Goal: Task Accomplishment & Management: Manage account settings

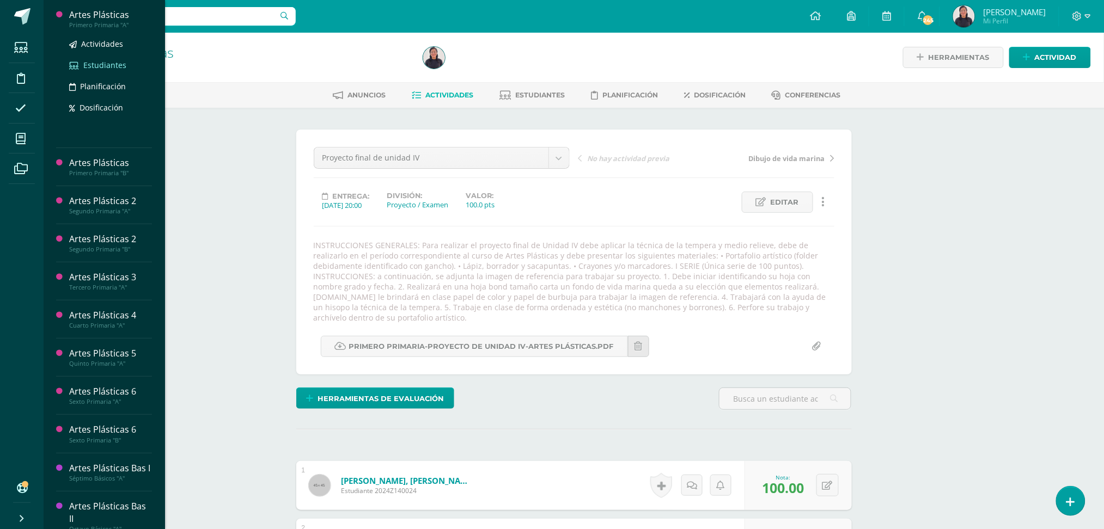
click at [103, 63] on span "Estudiantes" at bounding box center [104, 65] width 43 height 10
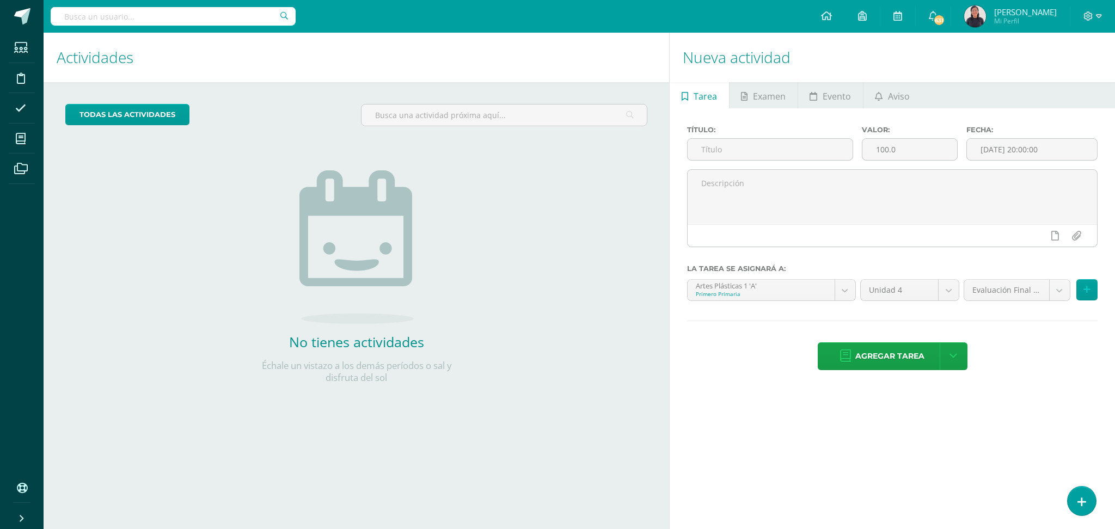
click at [239, 209] on div "todas las Actividades No tienes actividades Échale un vistazo a los demás perío…" at bounding box center [357, 250] width 626 height 337
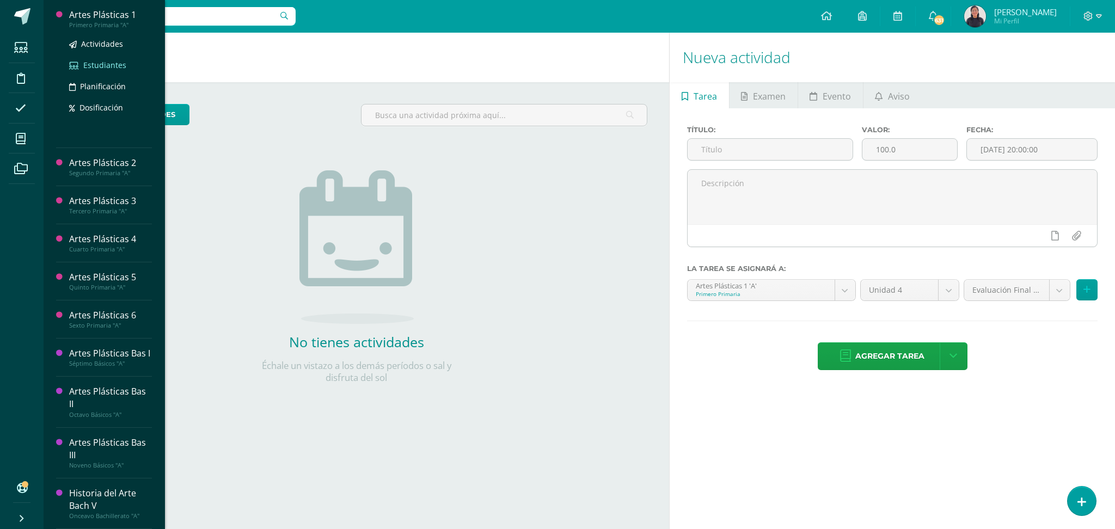
click at [94, 66] on span "Estudiantes" at bounding box center [104, 65] width 43 height 10
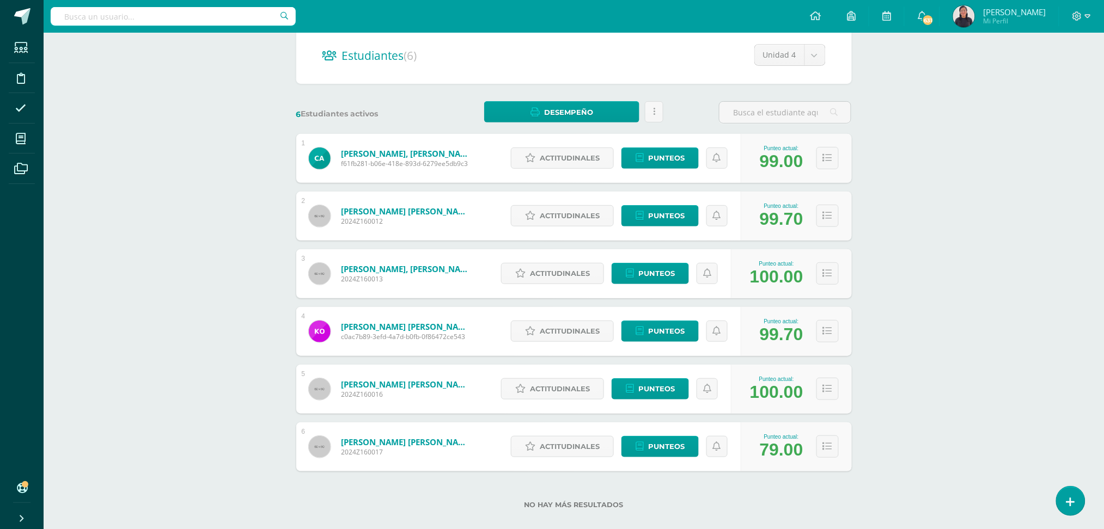
scroll to position [117, 0]
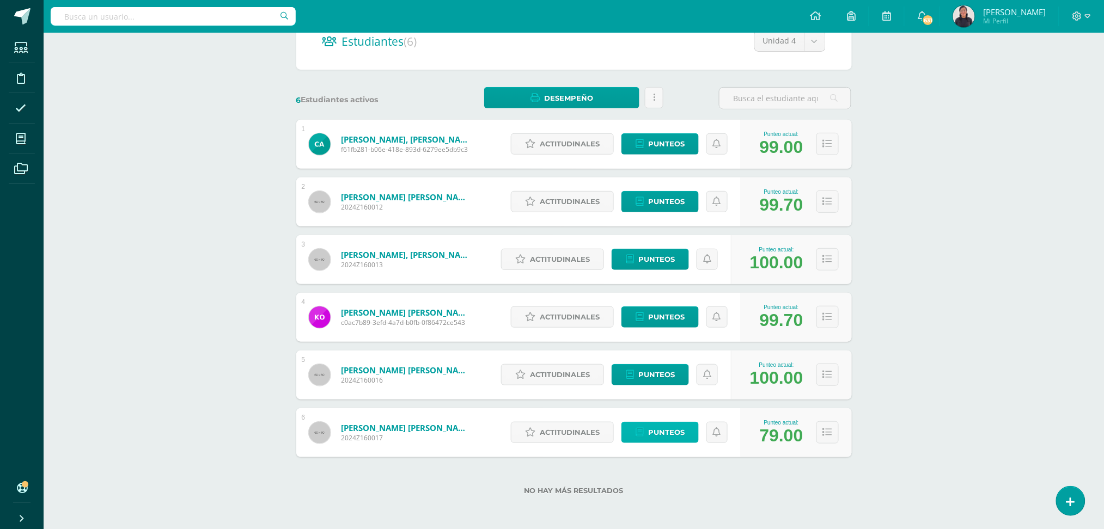
click at [661, 424] on span "Punteos" at bounding box center [666, 433] width 36 height 20
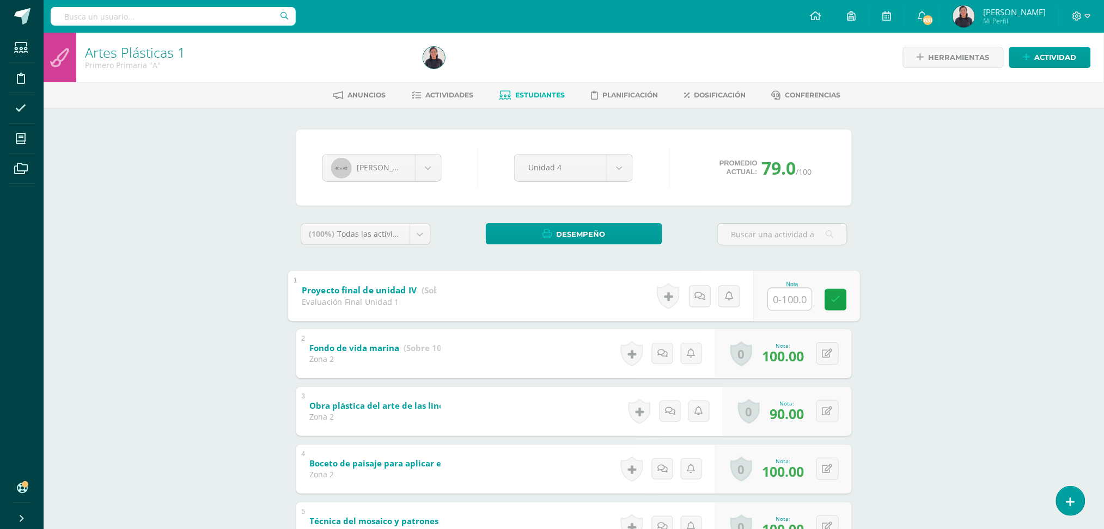
click at [776, 304] on input "text" at bounding box center [790, 299] width 44 height 22
type input "100"
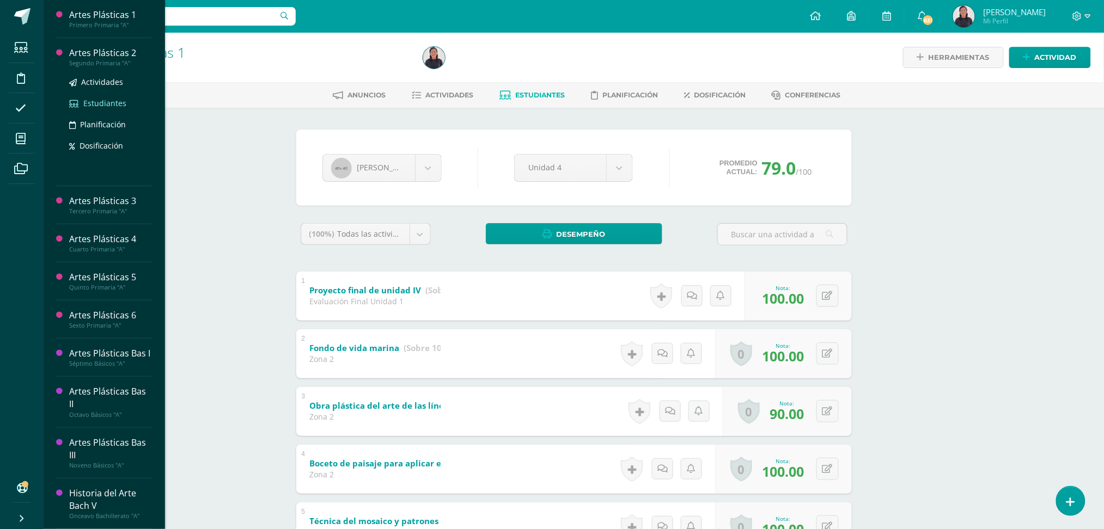
click at [96, 100] on span "Estudiantes" at bounding box center [104, 103] width 43 height 10
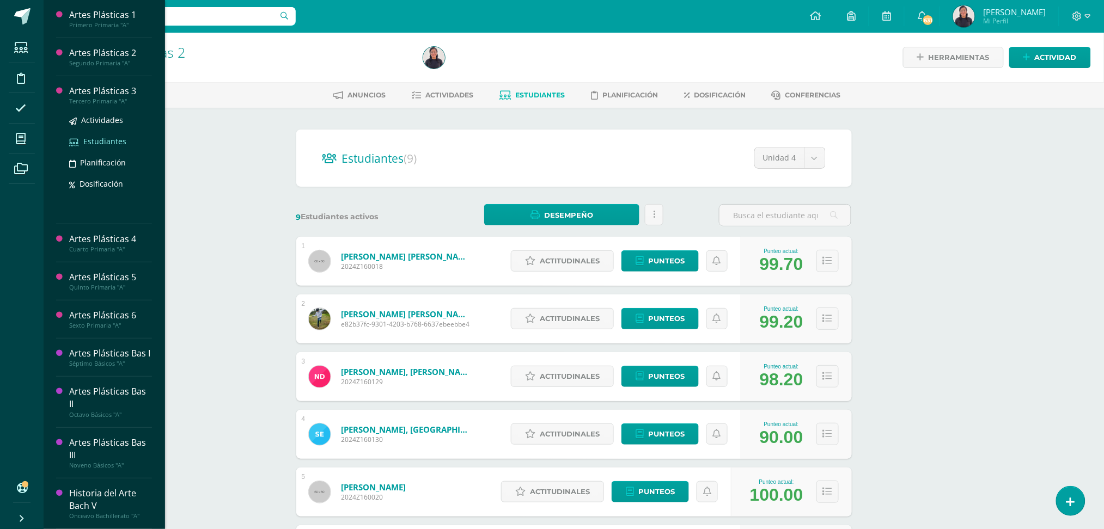
click at [103, 143] on span "Estudiantes" at bounding box center [104, 141] width 43 height 10
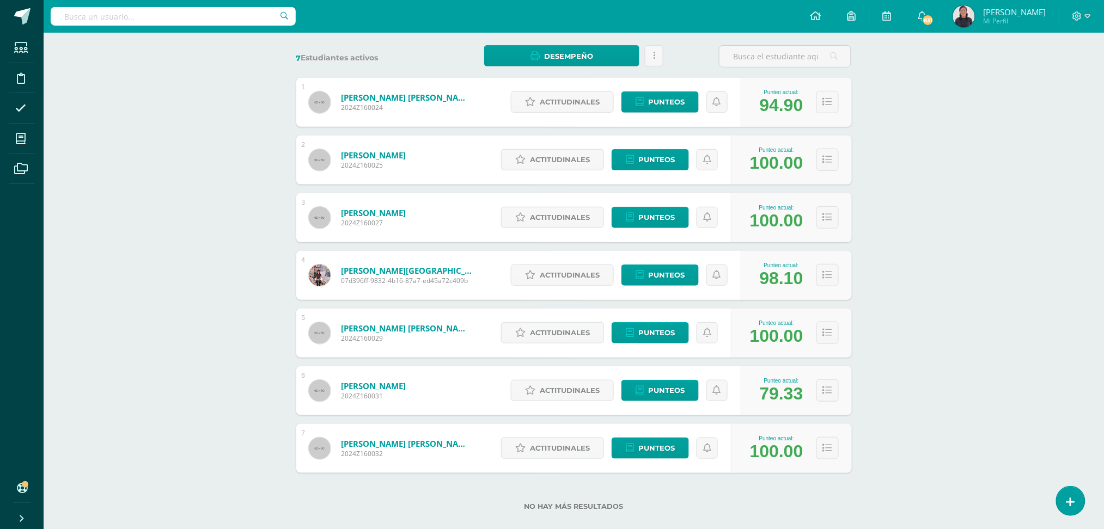
scroll to position [175, 0]
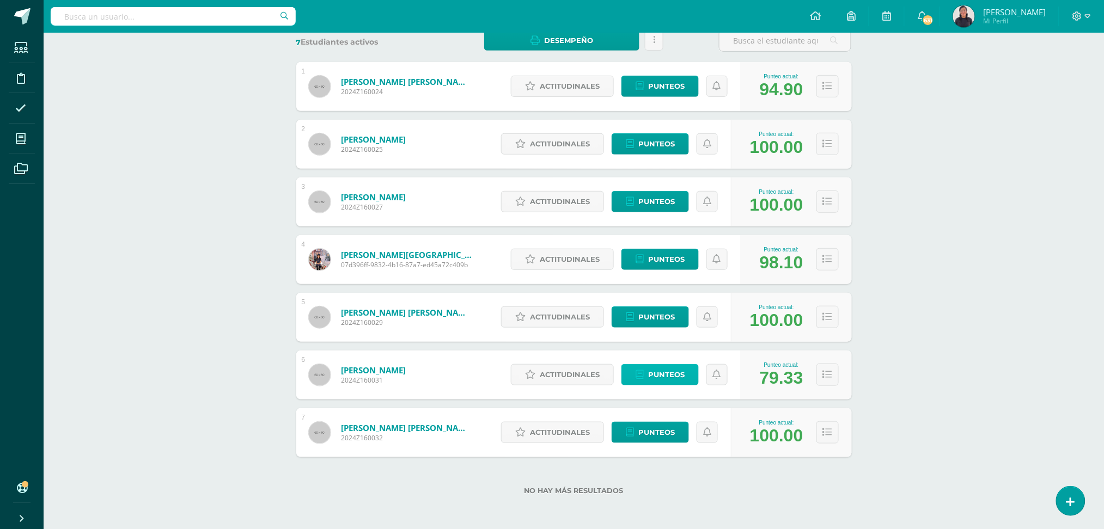
click at [665, 378] on span "Punteos" at bounding box center [666, 375] width 36 height 20
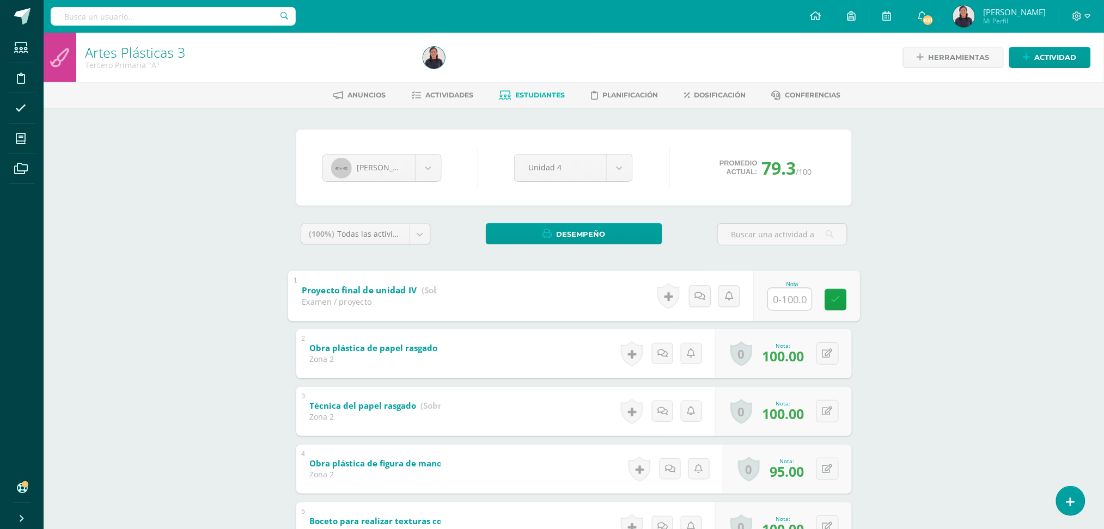
click at [793, 303] on input "text" at bounding box center [790, 299] width 44 height 22
type input "100"
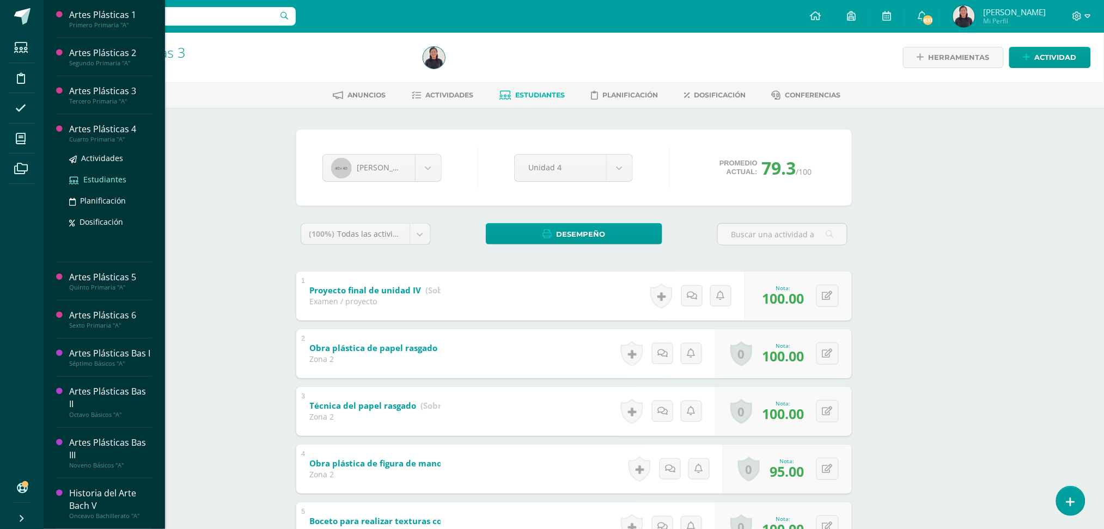
click at [111, 176] on span "Estudiantes" at bounding box center [104, 179] width 43 height 10
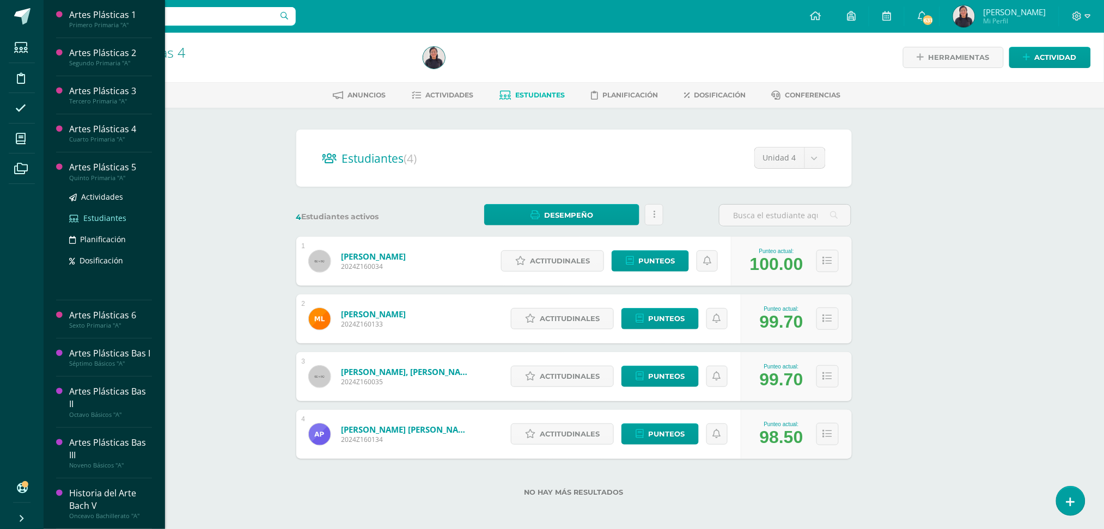
click at [107, 212] on link "Estudiantes" at bounding box center [110, 218] width 83 height 13
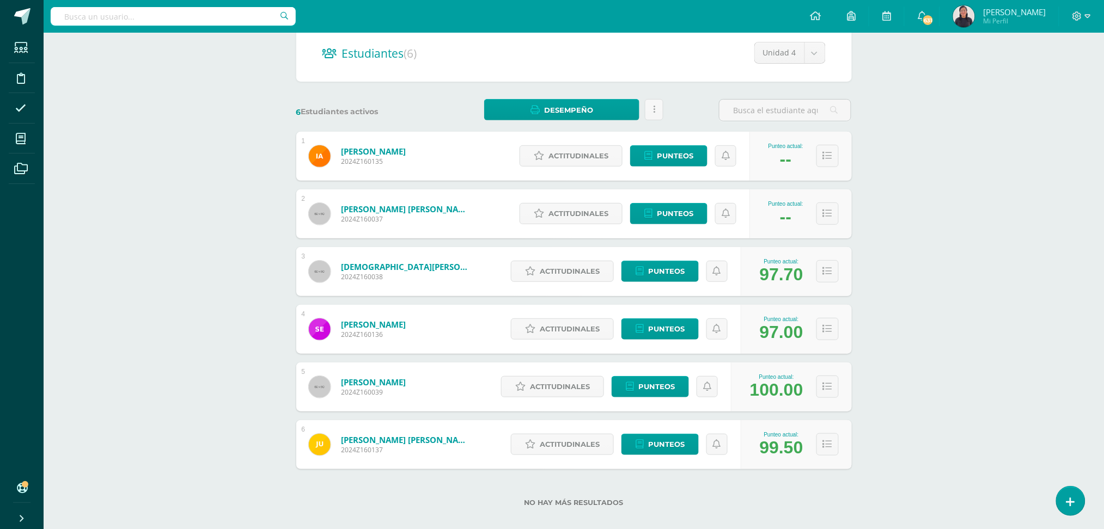
scroll to position [117, 0]
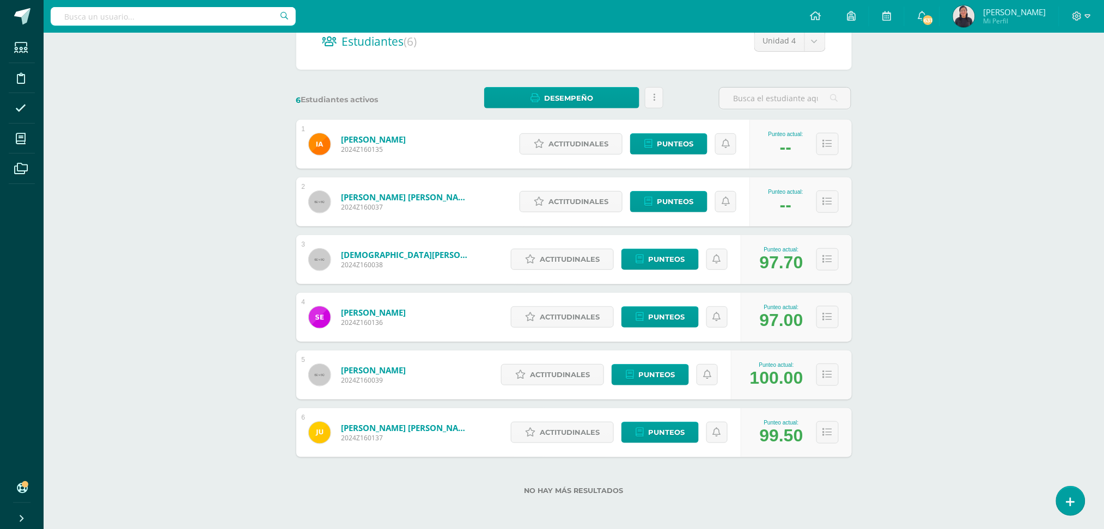
click at [355, 138] on link "[PERSON_NAME]" at bounding box center [373, 139] width 65 height 11
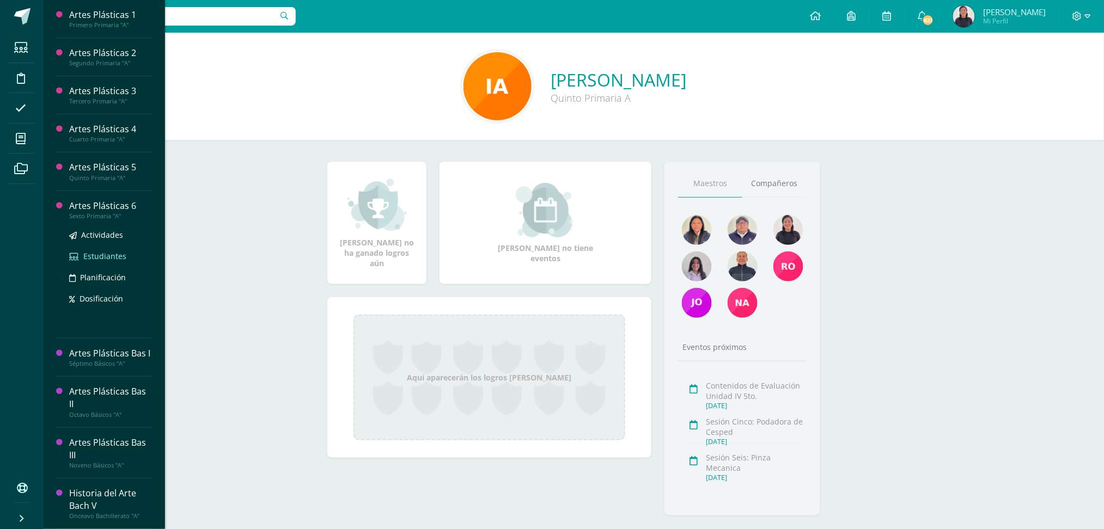
click at [94, 252] on span "Estudiantes" at bounding box center [104, 256] width 43 height 10
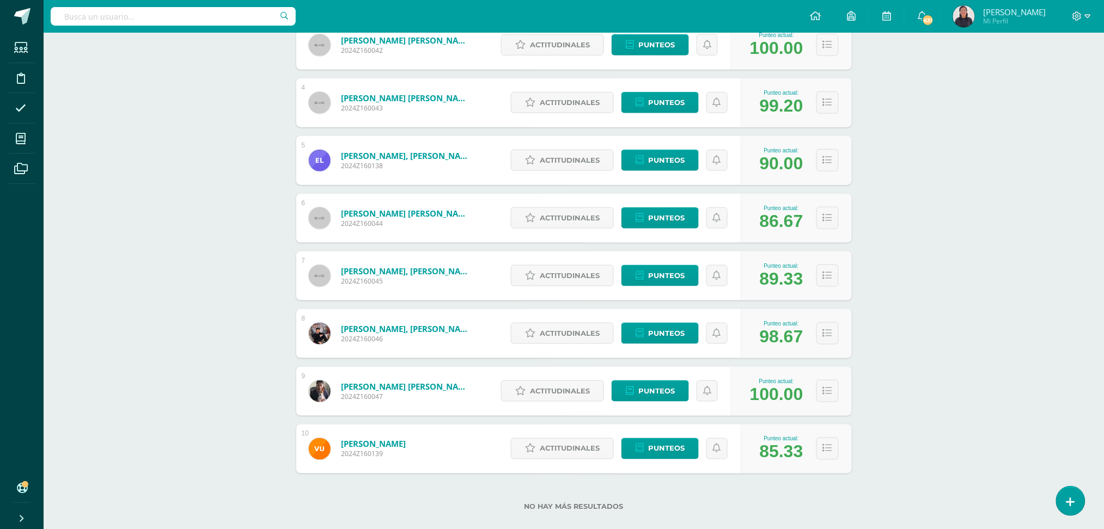
scroll to position [347, 0]
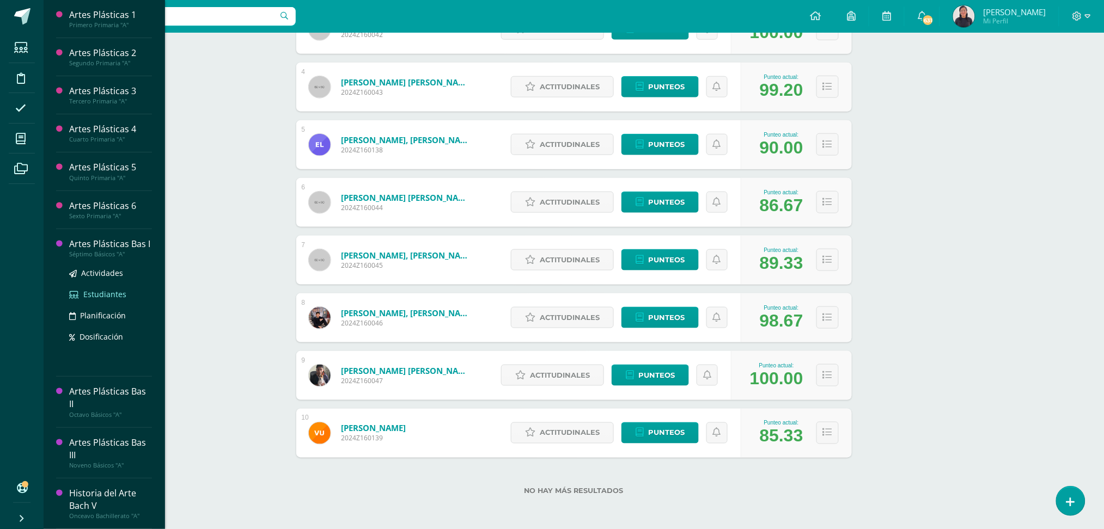
click at [103, 289] on span "Estudiantes" at bounding box center [104, 294] width 43 height 10
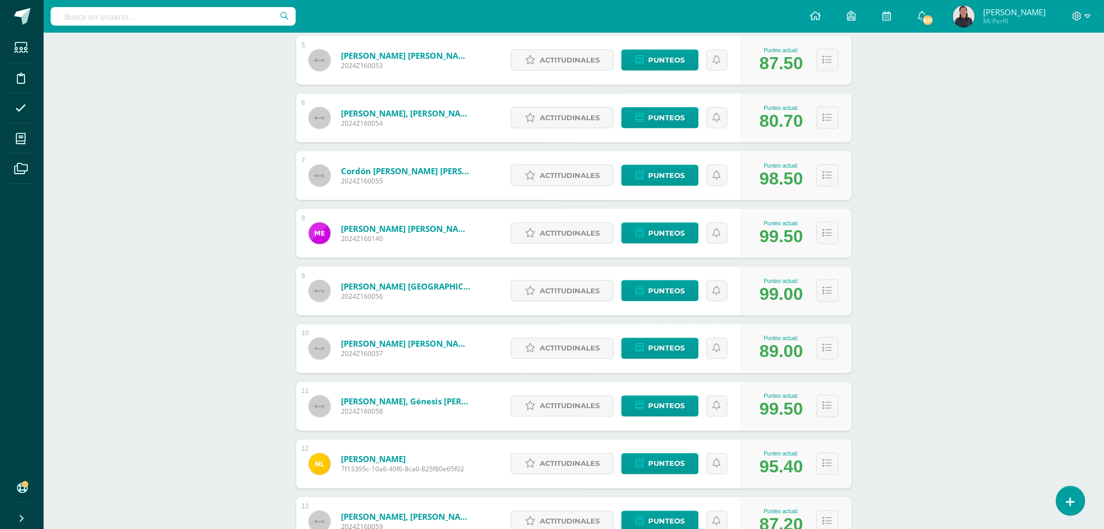
scroll to position [449, 0]
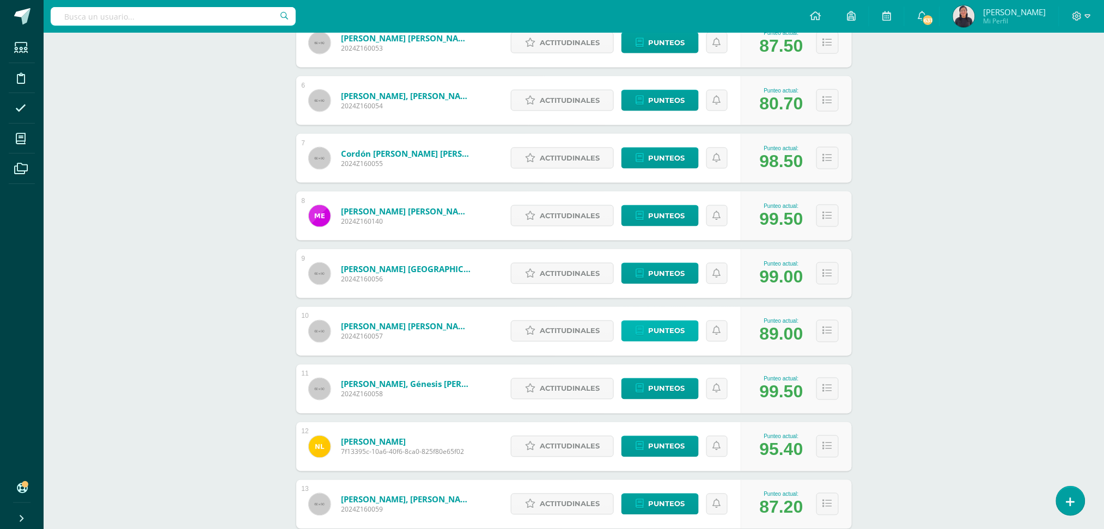
click at [650, 330] on span "Punteos" at bounding box center [666, 331] width 36 height 20
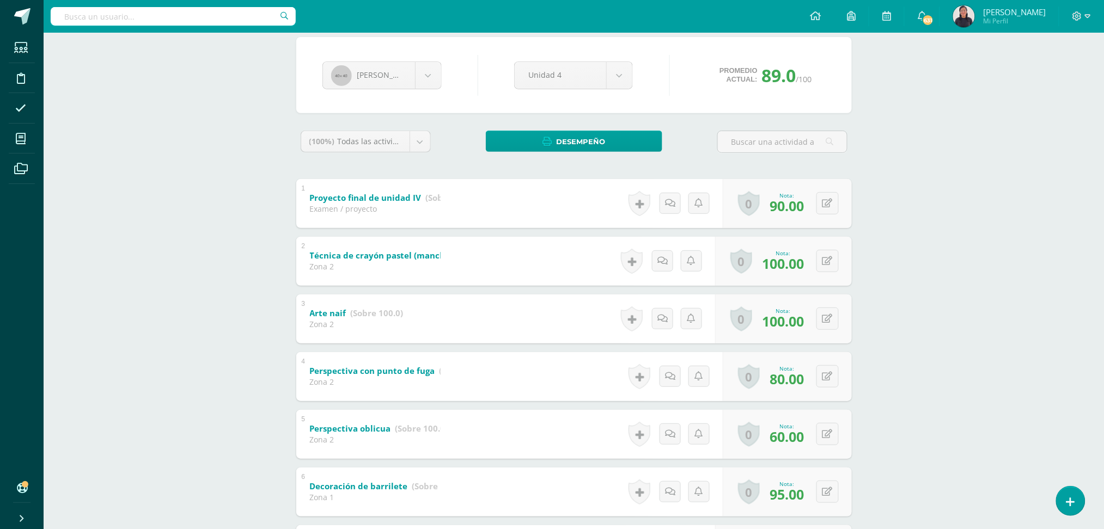
scroll to position [90, 0]
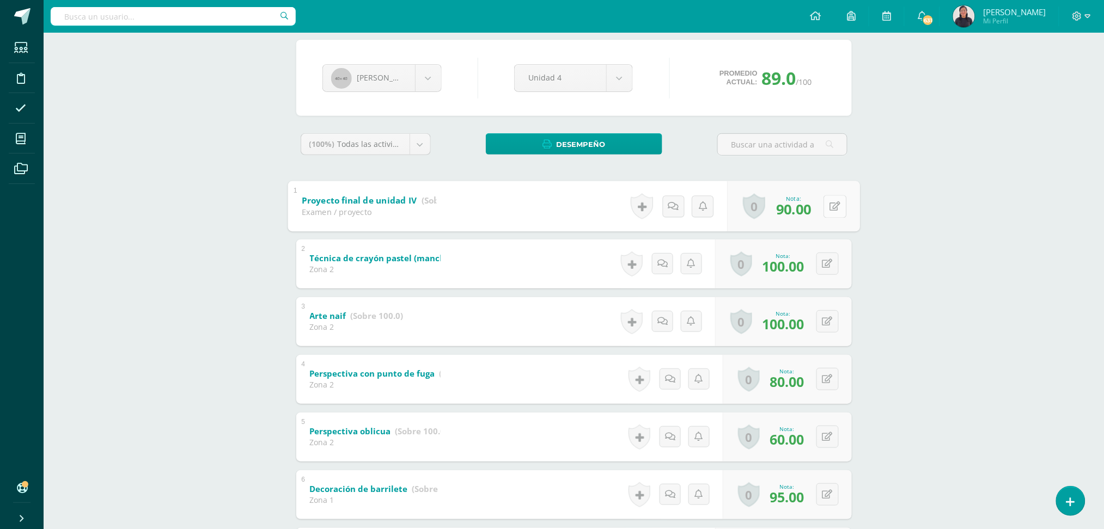
click at [831, 199] on button at bounding box center [834, 206] width 23 height 23
click at [831, 199] on link at bounding box center [836, 207] width 22 height 22
click at [835, 202] on icon at bounding box center [835, 206] width 6 height 9
click at [909, 268] on div "Artes Plásticas Bas I Séptimo Básicos "A" Herramientas Detalle de asistencias A…" at bounding box center [574, 354] width 1060 height 822
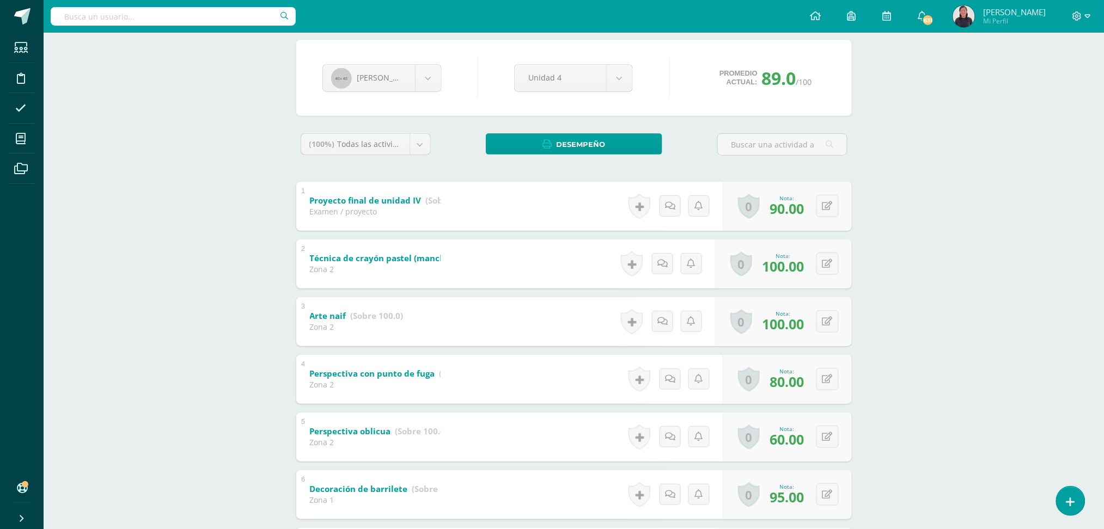
click at [909, 268] on div "Artes Plásticas Bas I Séptimo Básicos "A" Herramientas Detalle de asistencias A…" at bounding box center [574, 354] width 1060 height 822
click at [830, 199] on button at bounding box center [827, 206] width 22 height 22
type input "95"
click at [756, 212] on input "95" at bounding box center [760, 209] width 44 height 22
click at [806, 211] on icon at bounding box center [806, 209] width 10 height 9
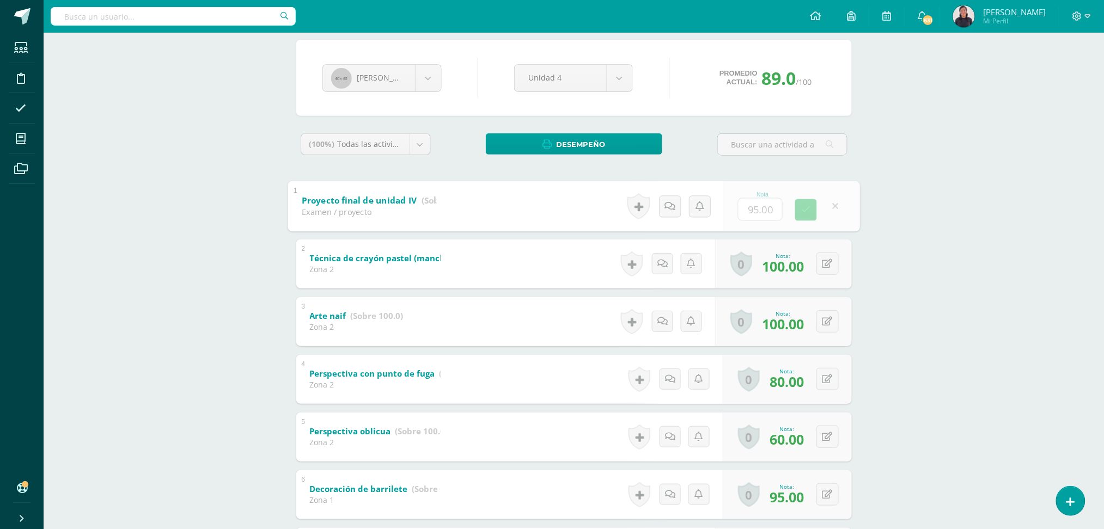
click at [0, 0] on span "90.00" at bounding box center [0, 0] width 0 height 0
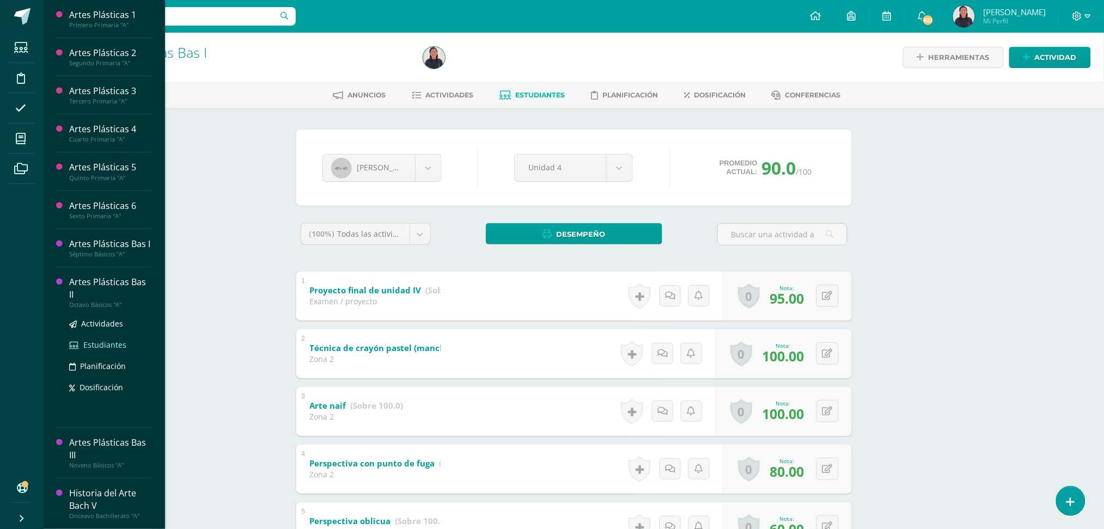
click at [102, 340] on span "Estudiantes" at bounding box center [104, 345] width 43 height 10
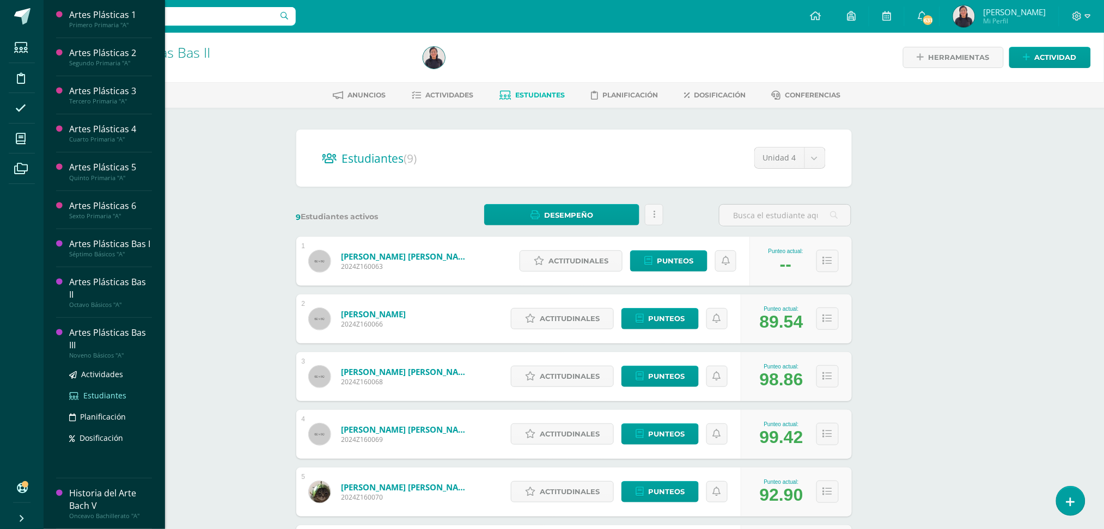
click at [94, 390] on span "Estudiantes" at bounding box center [104, 395] width 43 height 10
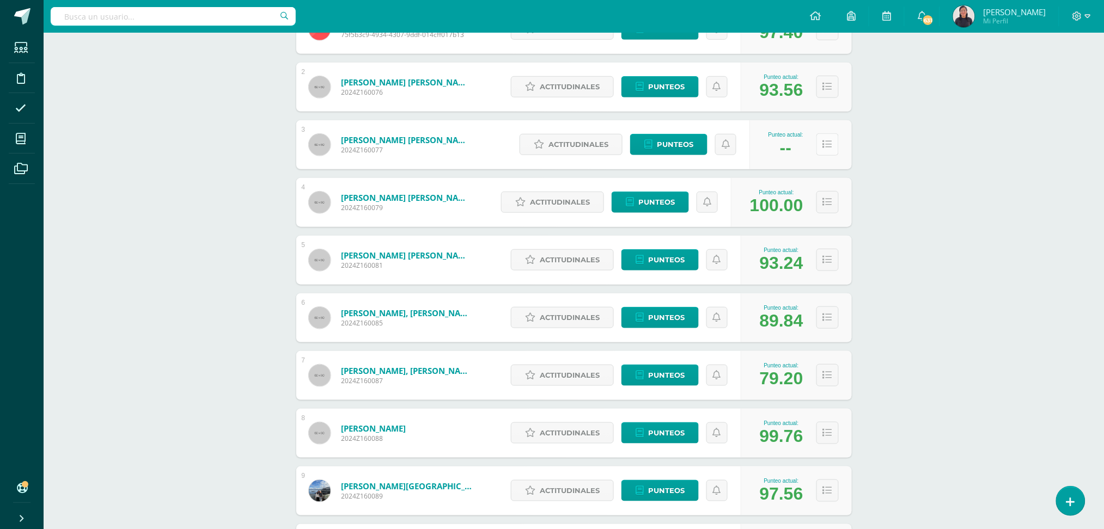
scroll to position [264, 0]
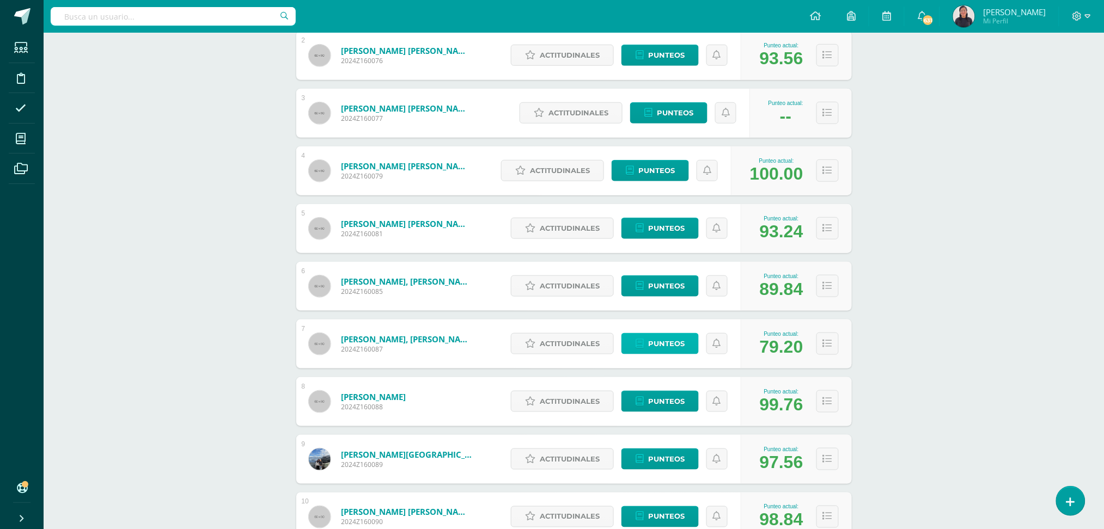
click at [654, 338] on span "Punteos" at bounding box center [666, 344] width 36 height 20
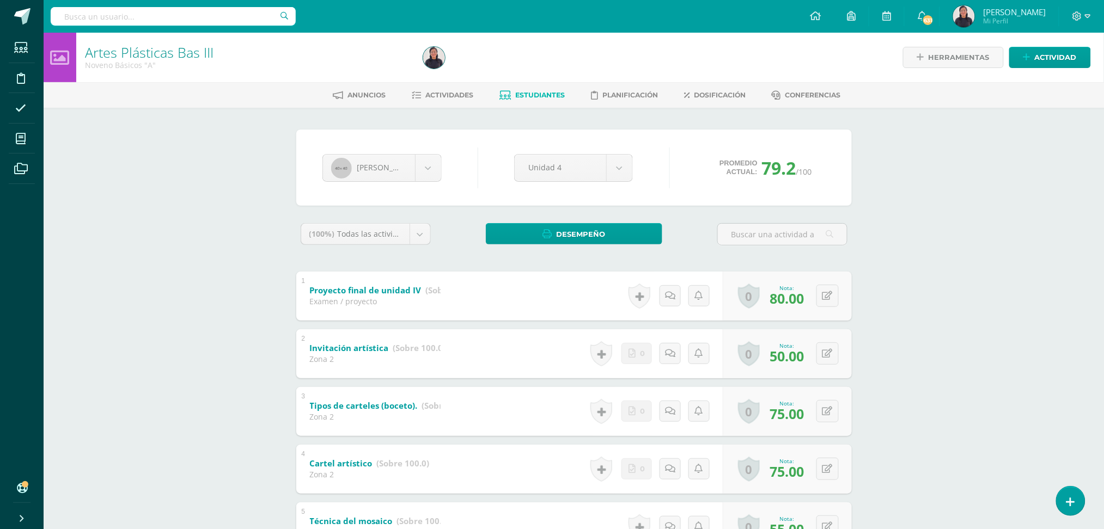
click at [216, 275] on div "Artes Plásticas Bas III Noveno Básicos "A" Herramientas Detalle de asistencias …" at bounding box center [574, 502] width 1060 height 938
click at [538, 91] on span "Estudiantes" at bounding box center [540, 95] width 50 height 8
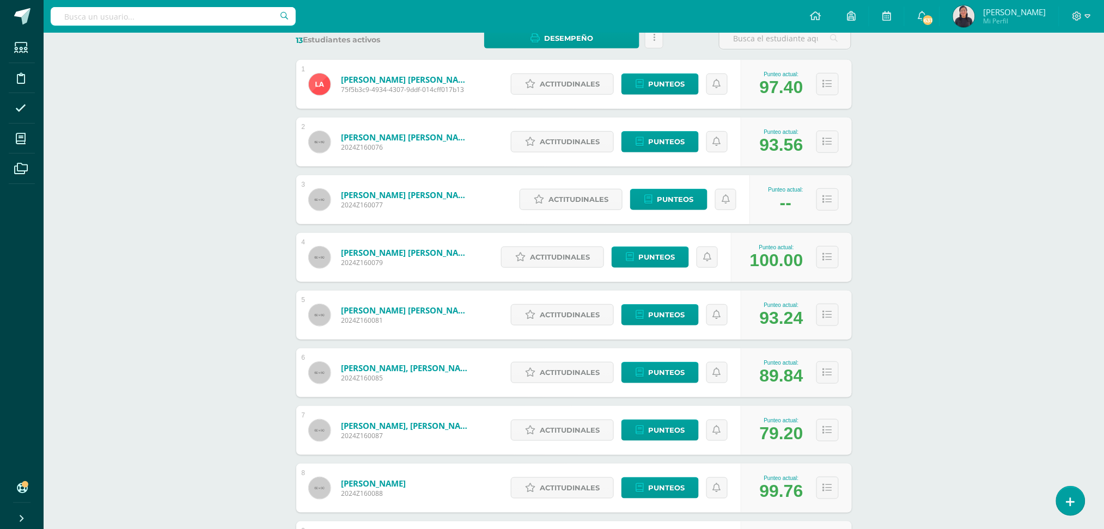
scroll to position [272, 0]
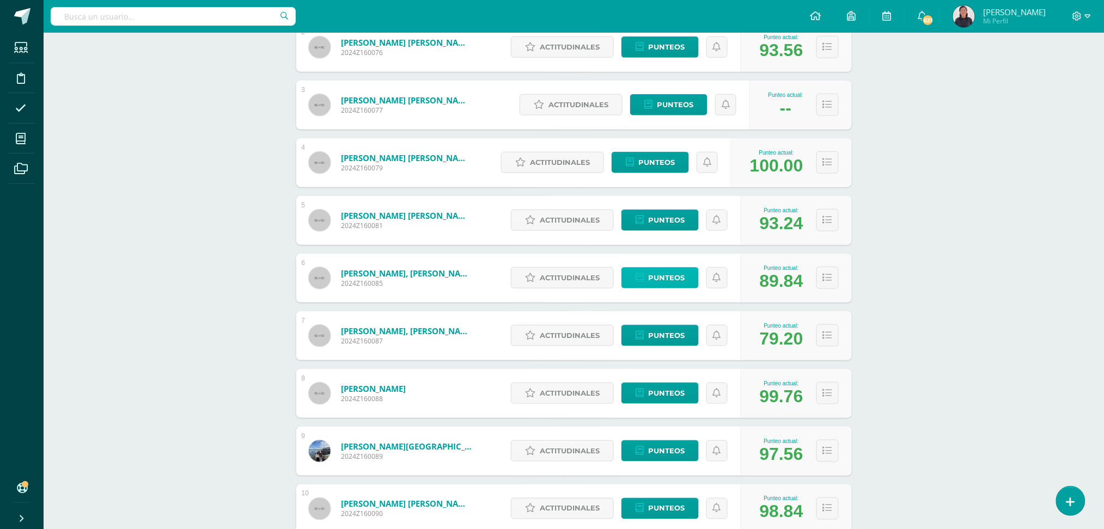
click at [665, 271] on span "Punteos" at bounding box center [666, 278] width 36 height 20
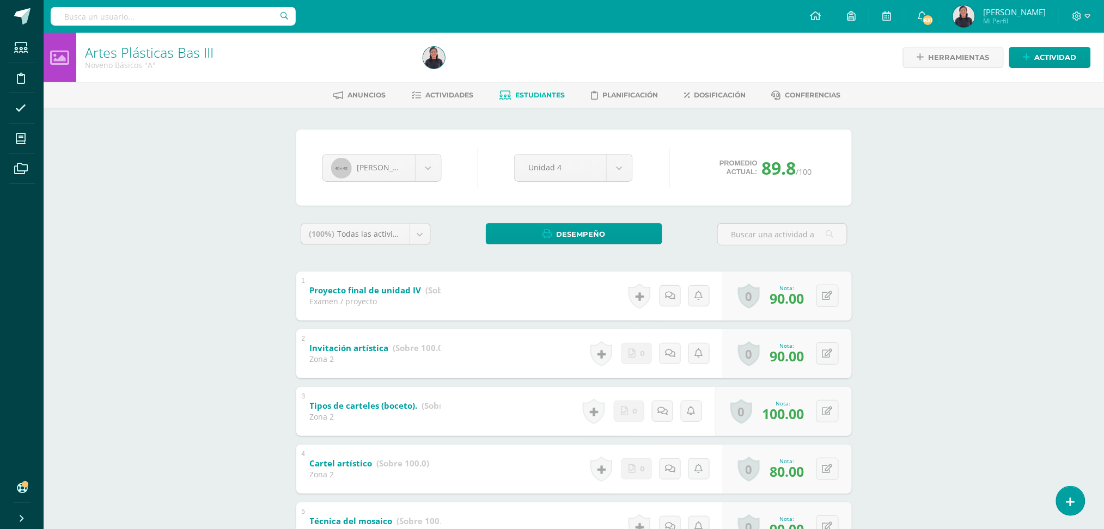
click at [548, 100] on link "Estudiantes" at bounding box center [531, 95] width 65 height 17
